Goal: Check status: Check status

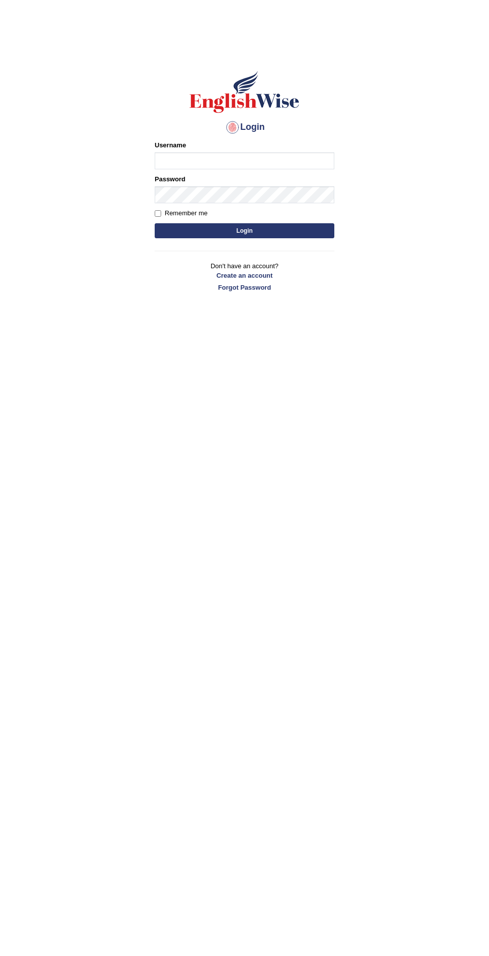
click at [299, 161] on input "Username" at bounding box center [245, 160] width 180 height 17
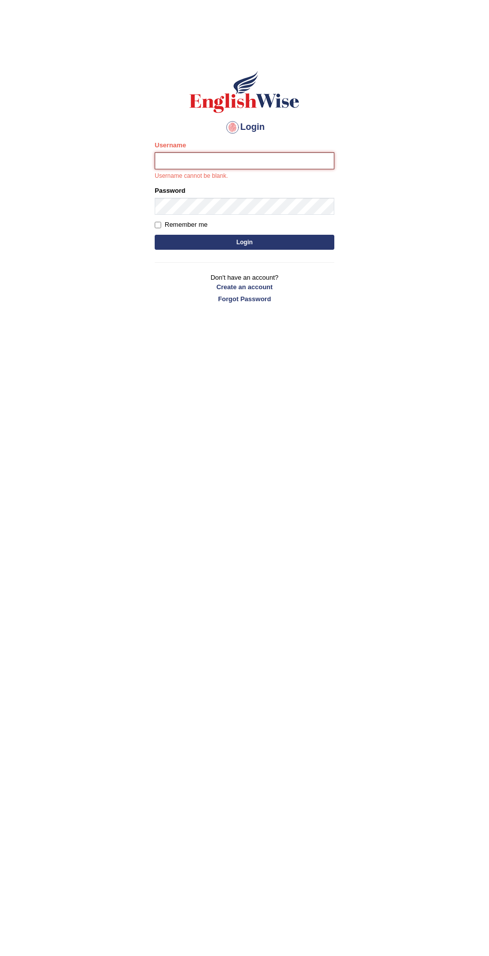
type input "filipimg"
click at [155, 235] on button "Login" at bounding box center [245, 242] width 180 height 15
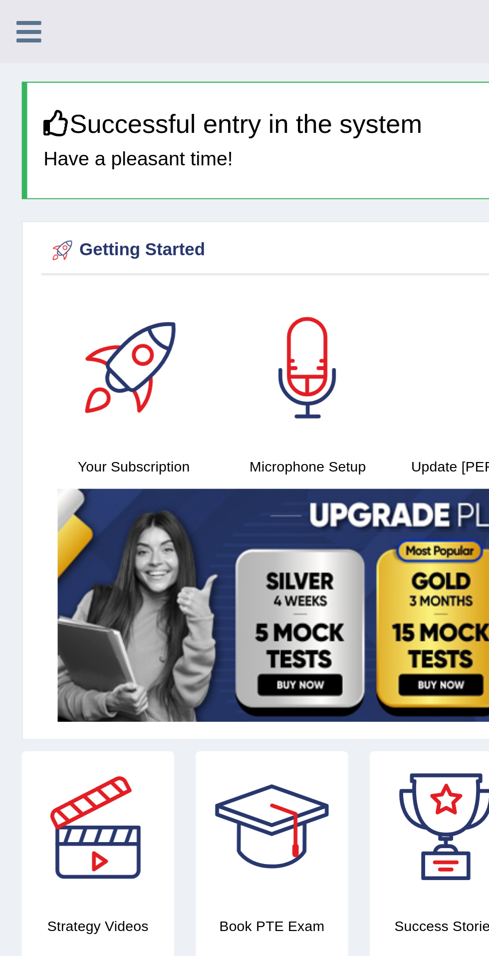
click at [15, 14] on icon at bounding box center [12, 14] width 11 height 13
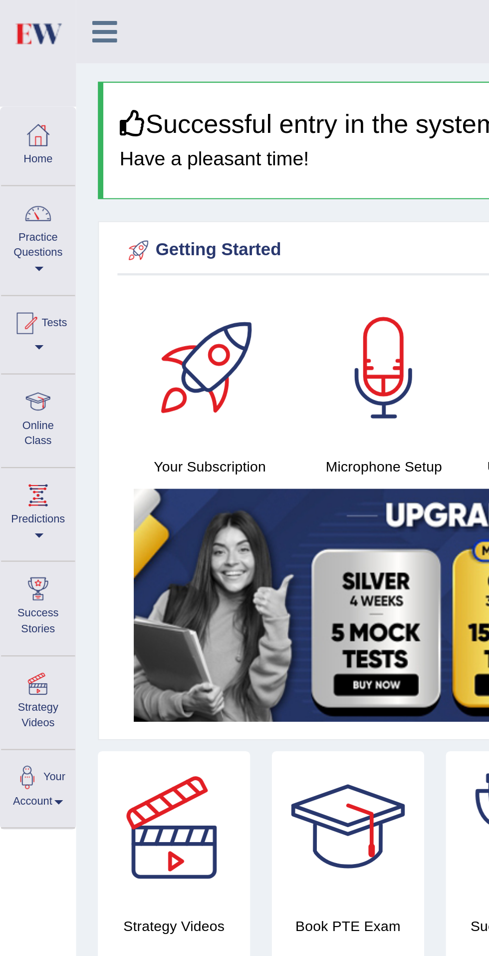
click at [13, 150] on div at bounding box center [11, 148] width 15 height 15
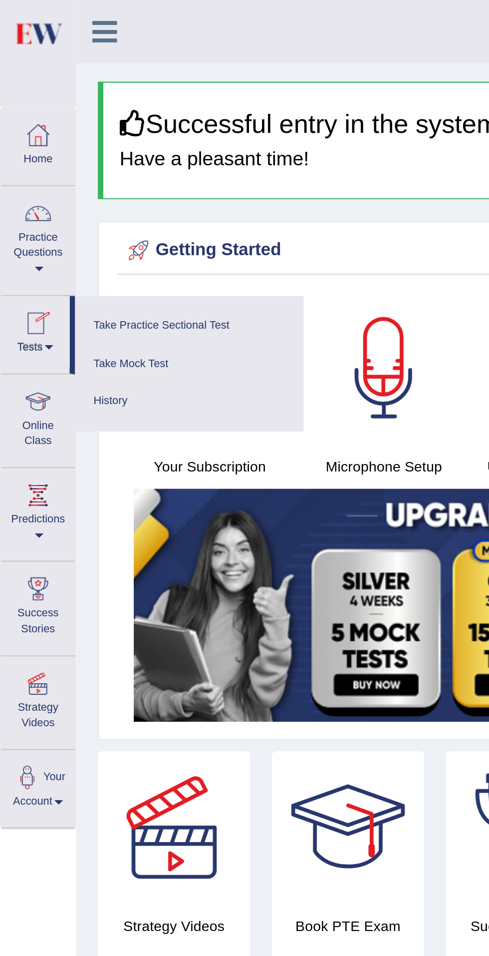
click at [47, 187] on link "History" at bounding box center [86, 183] width 95 height 17
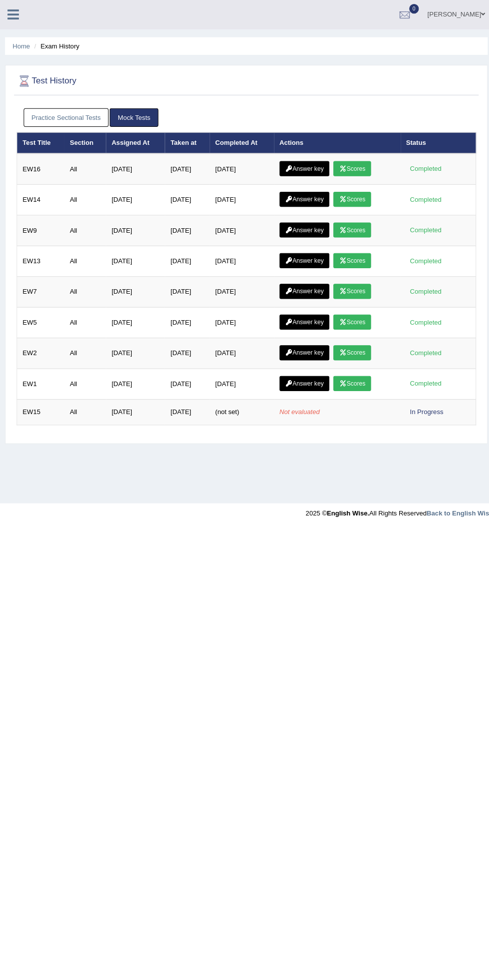
click at [226, 406] on span "(not set)" at bounding box center [226, 408] width 24 height 7
click at [355, 411] on td "Not evaluated" at bounding box center [335, 409] width 126 height 25
